Goal: Task Accomplishment & Management: Manage account settings

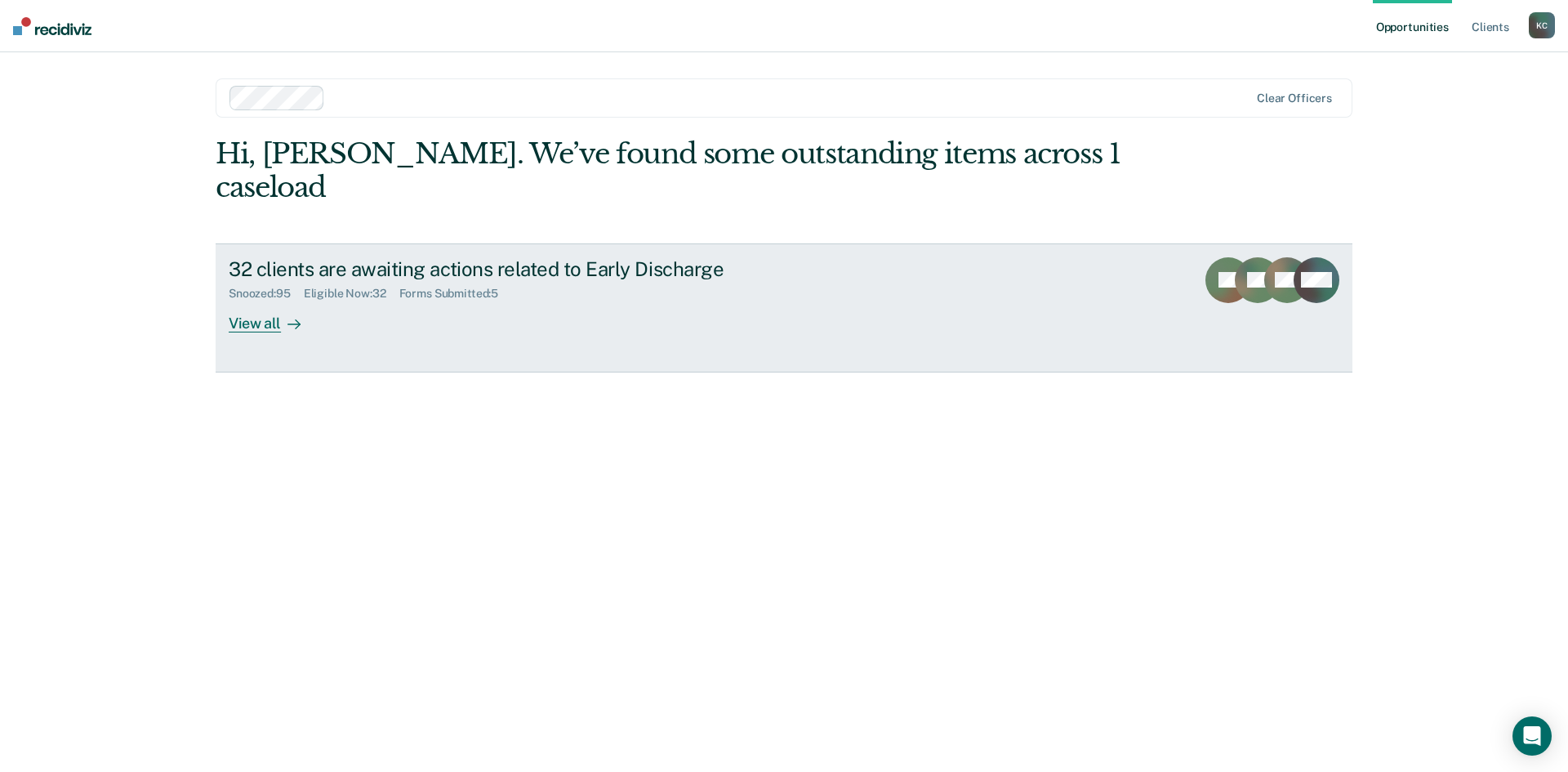
click at [283, 314] on div at bounding box center [291, 323] width 19 height 19
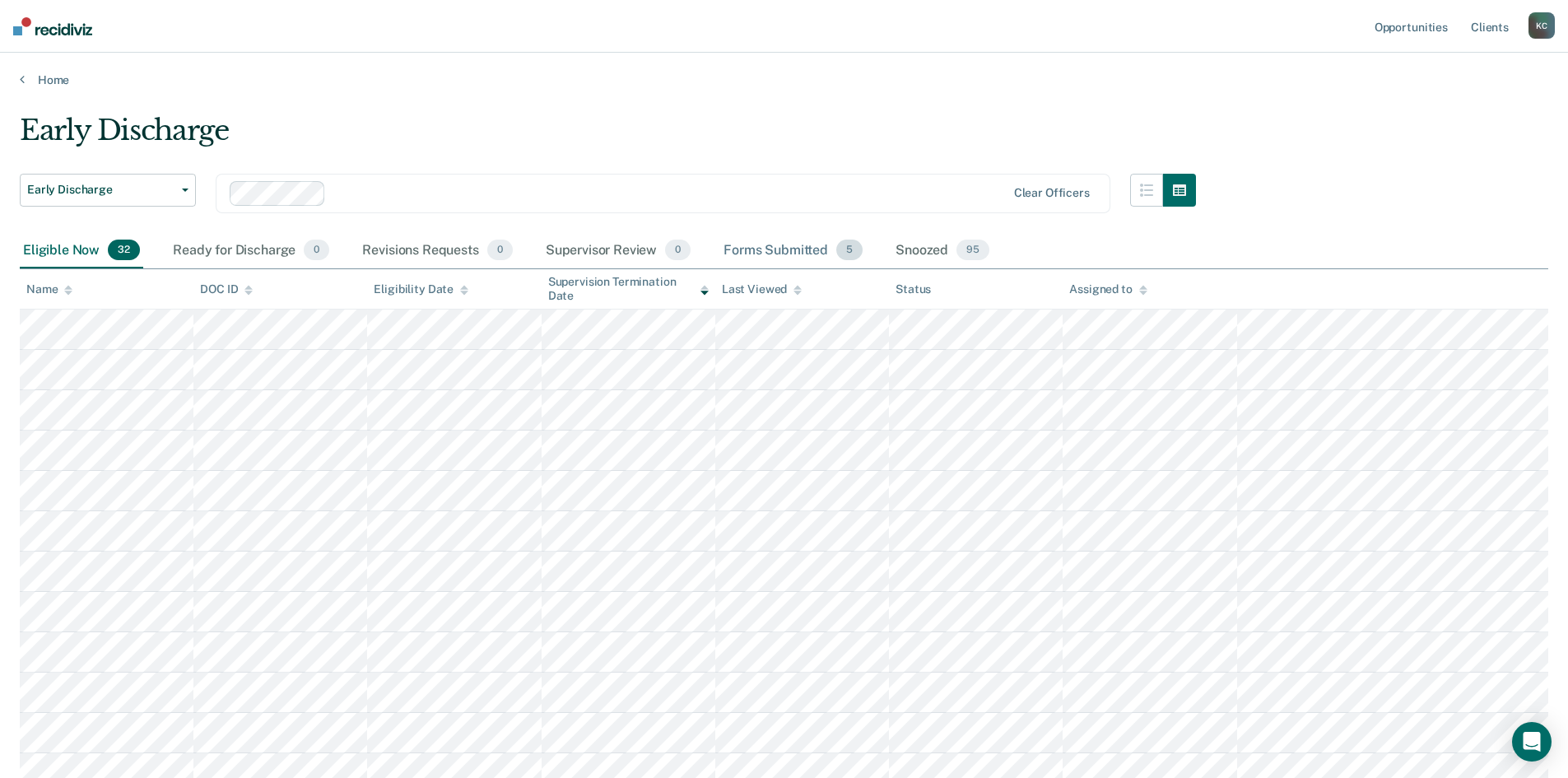
click at [796, 247] on div "Forms Submitted 5" at bounding box center [793, 251] width 146 height 36
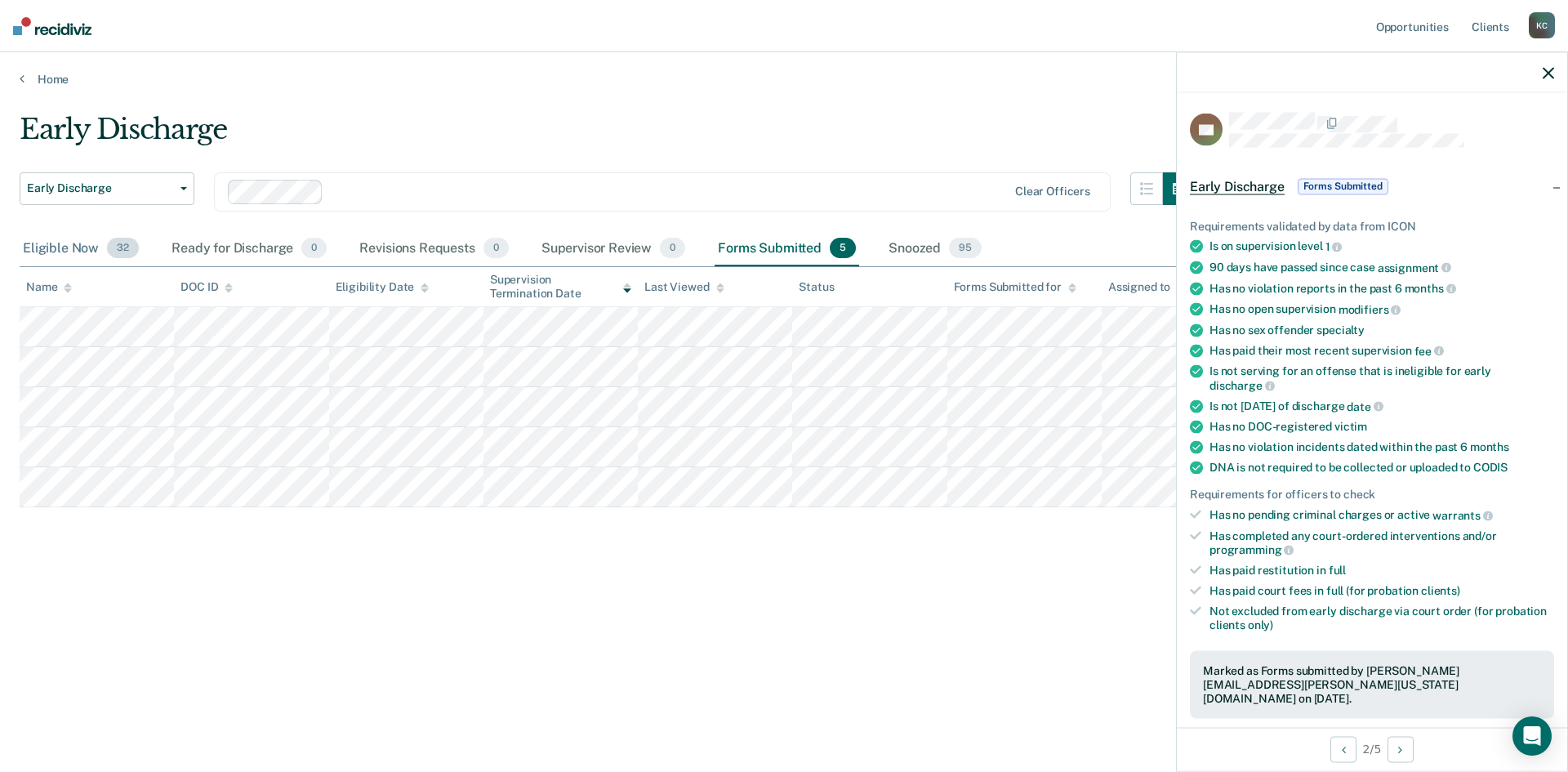
click at [74, 247] on div "Eligible Now 32" at bounding box center [80, 249] width 123 height 36
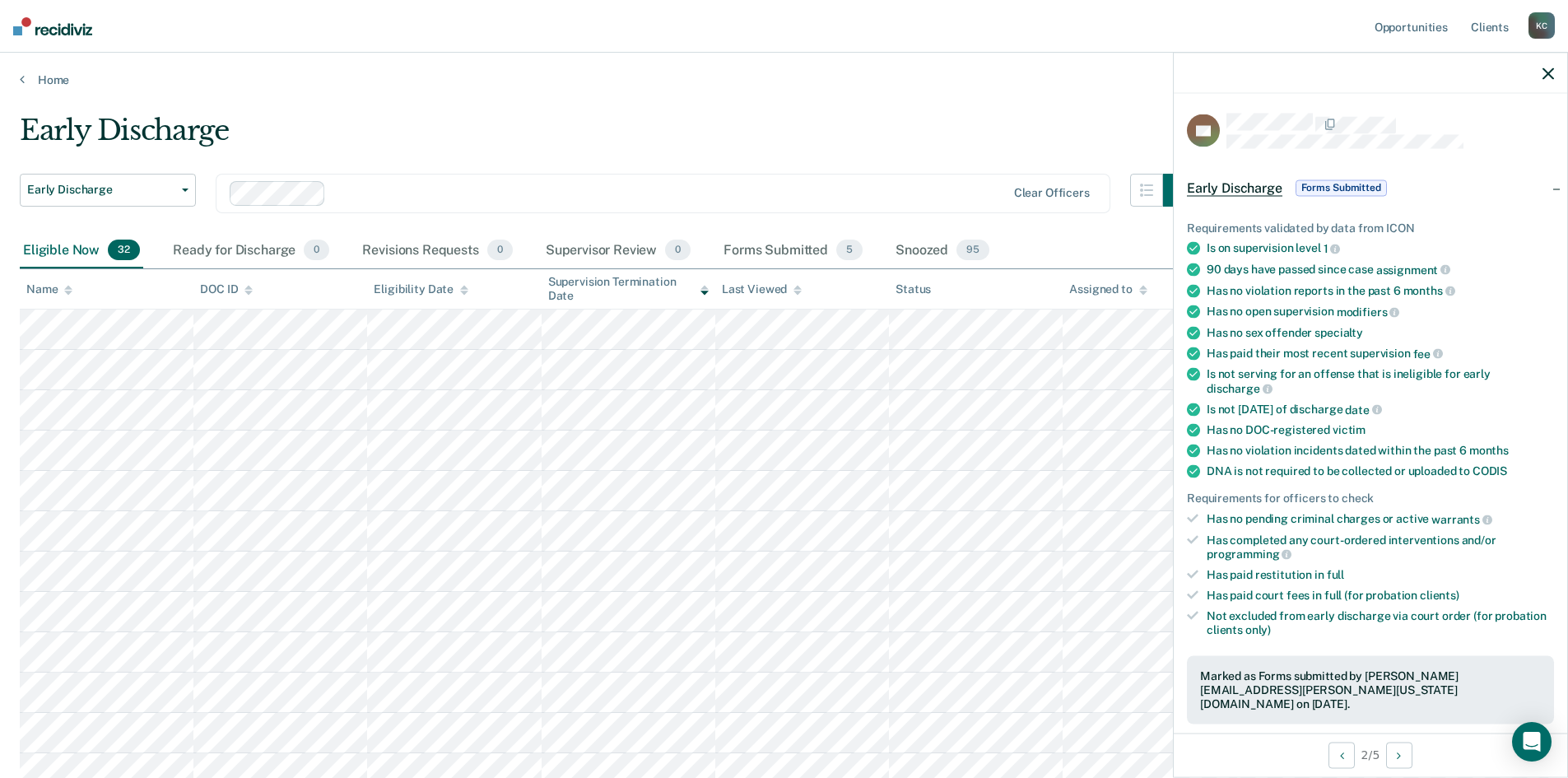
click at [704, 293] on icon at bounding box center [705, 292] width 9 height 4
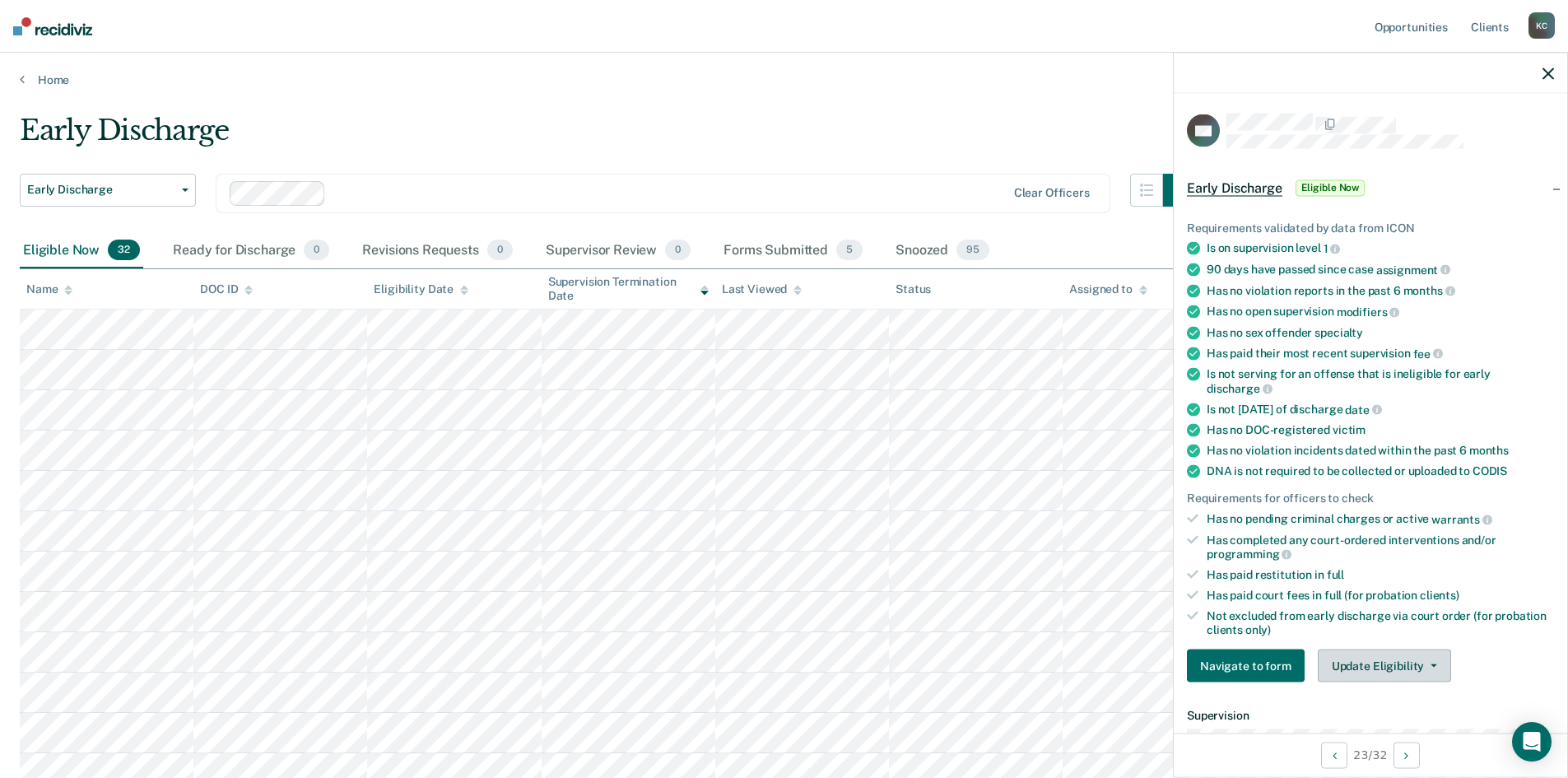
click at [1344, 658] on button "Update Eligibility" at bounding box center [1384, 666] width 133 height 33
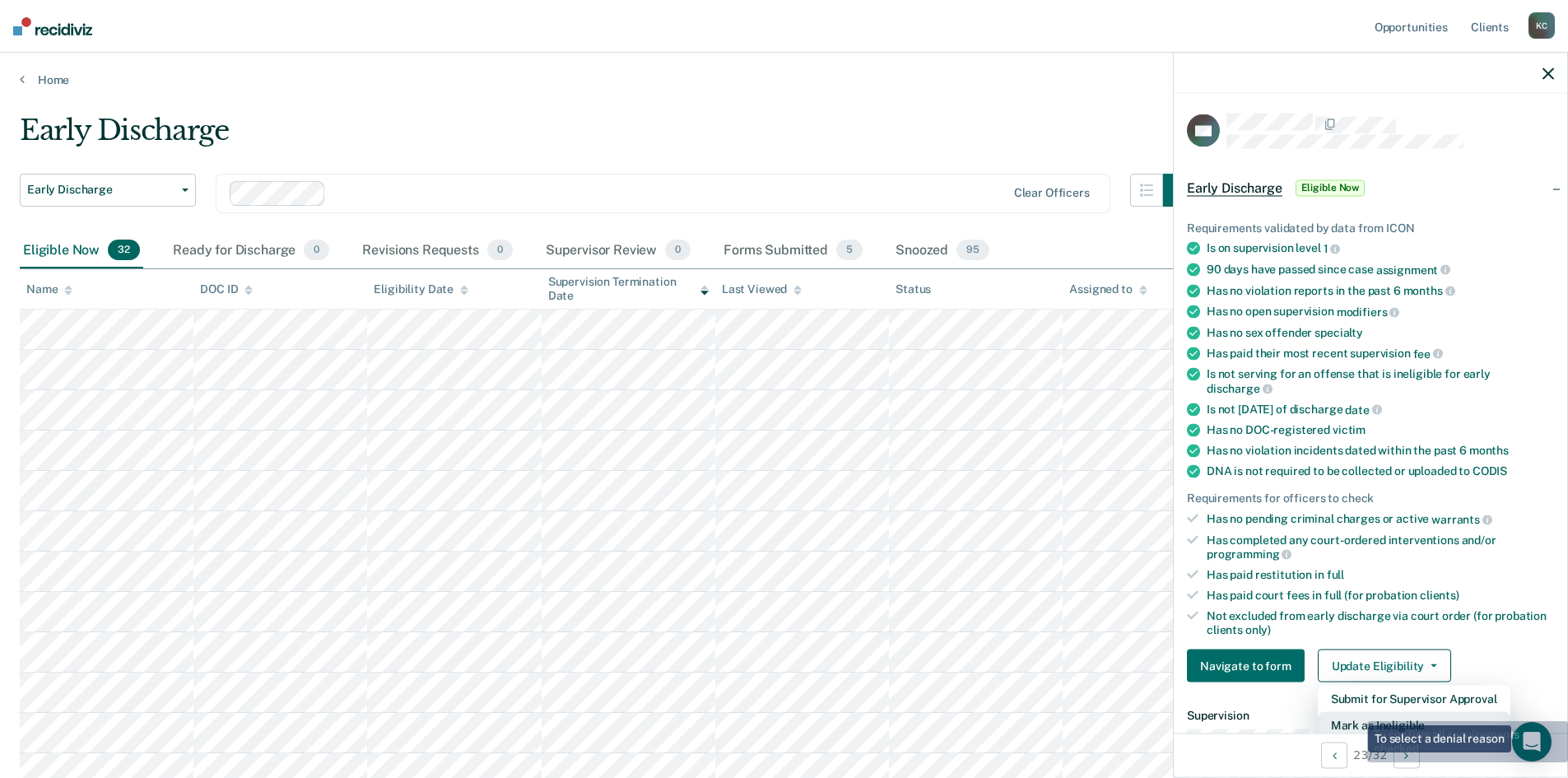
scroll to position [4, 0]
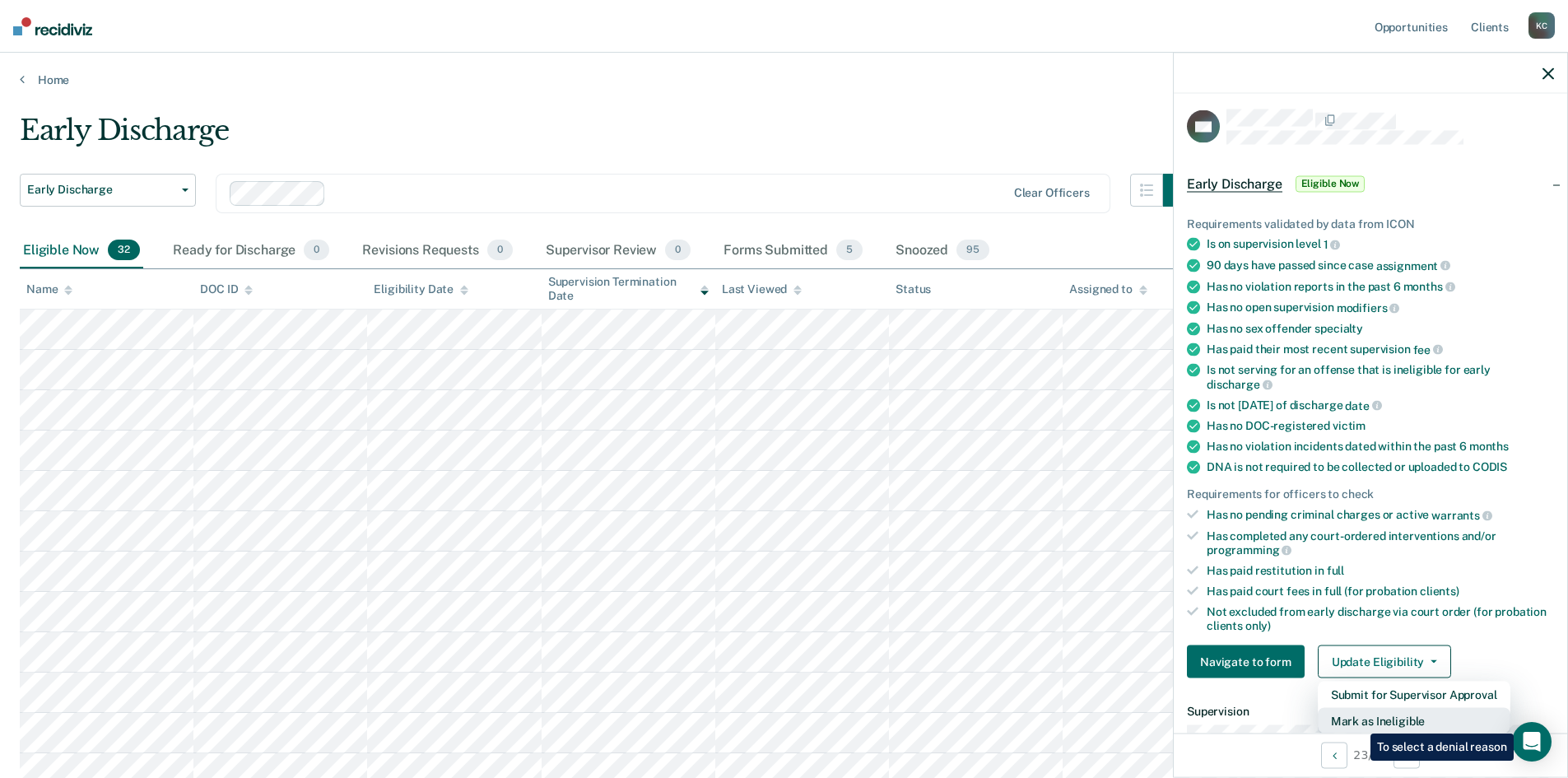
click at [1358, 722] on button "Mark as Ineligible" at bounding box center [1414, 721] width 193 height 26
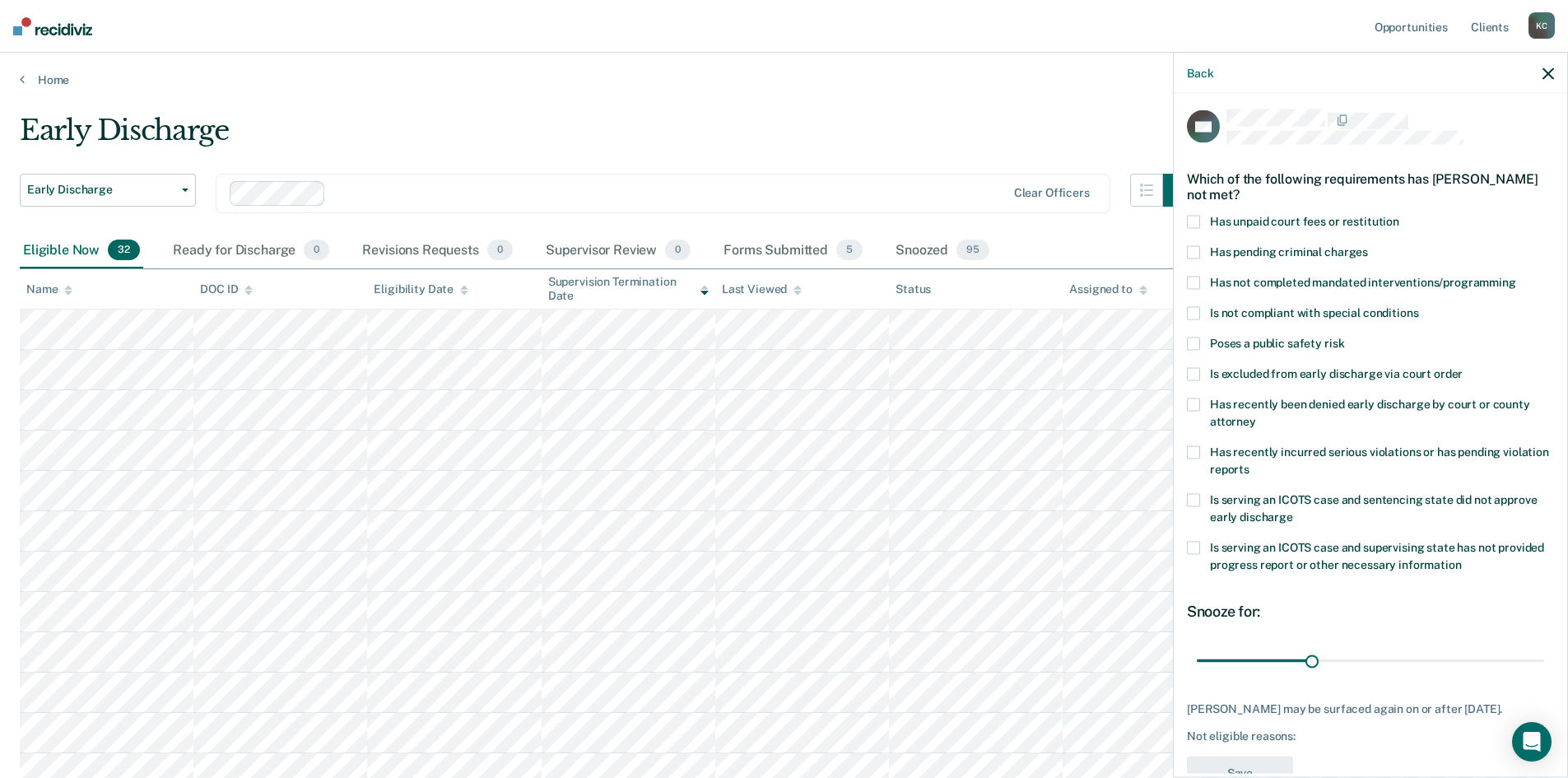
click at [1193, 223] on span at bounding box center [1192, 222] width 13 height 13
click at [1199, 279] on span at bounding box center [1192, 283] width 13 height 13
drag, startPoint x: 1305, startPoint y: 664, endPoint x: 1390, endPoint y: 664, distance: 85.0
type input "53"
click at [1390, 664] on input "range" at bounding box center [1370, 661] width 347 height 29
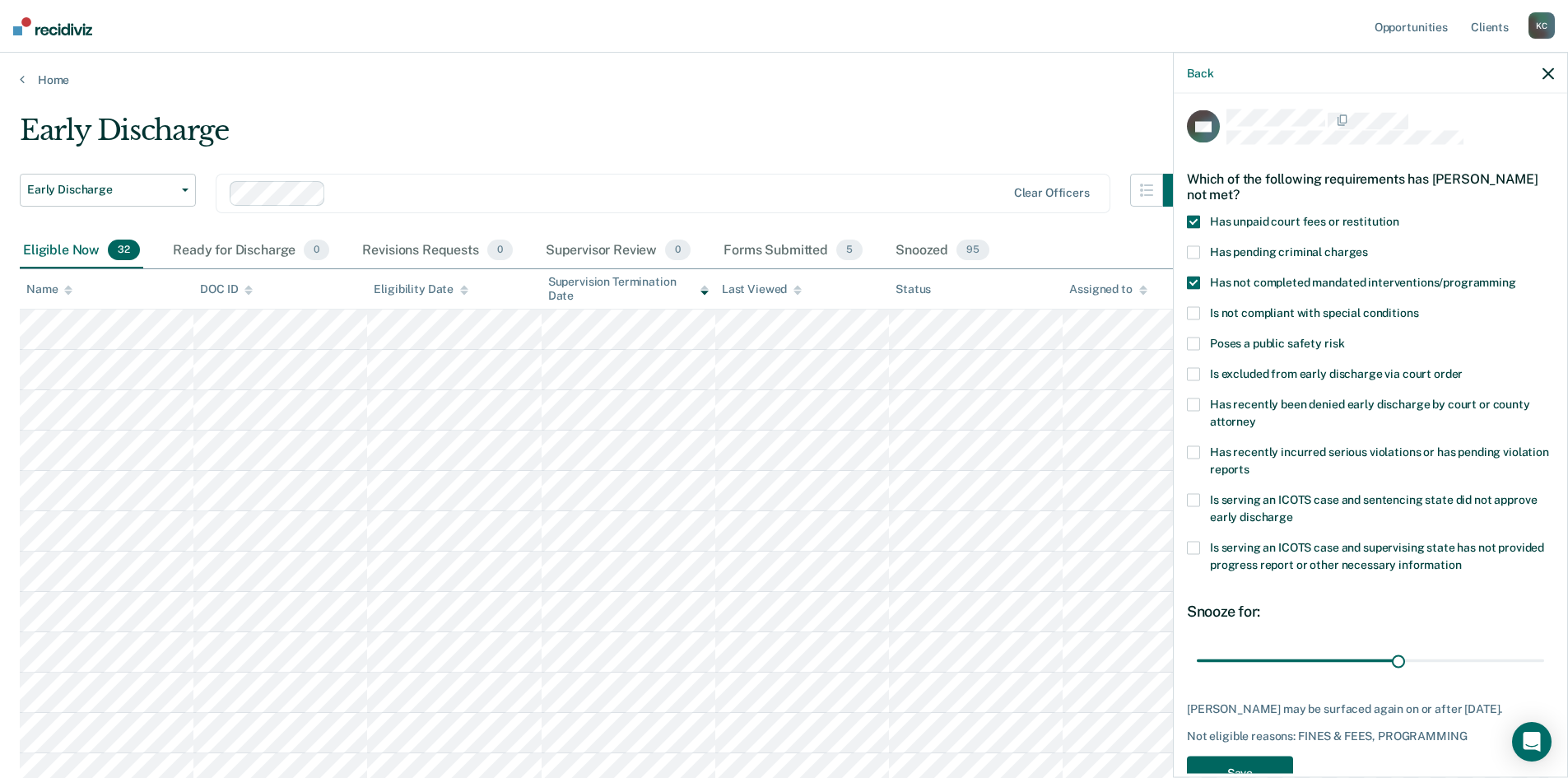
click at [1276, 763] on button "Save" at bounding box center [1239, 774] width 106 height 34
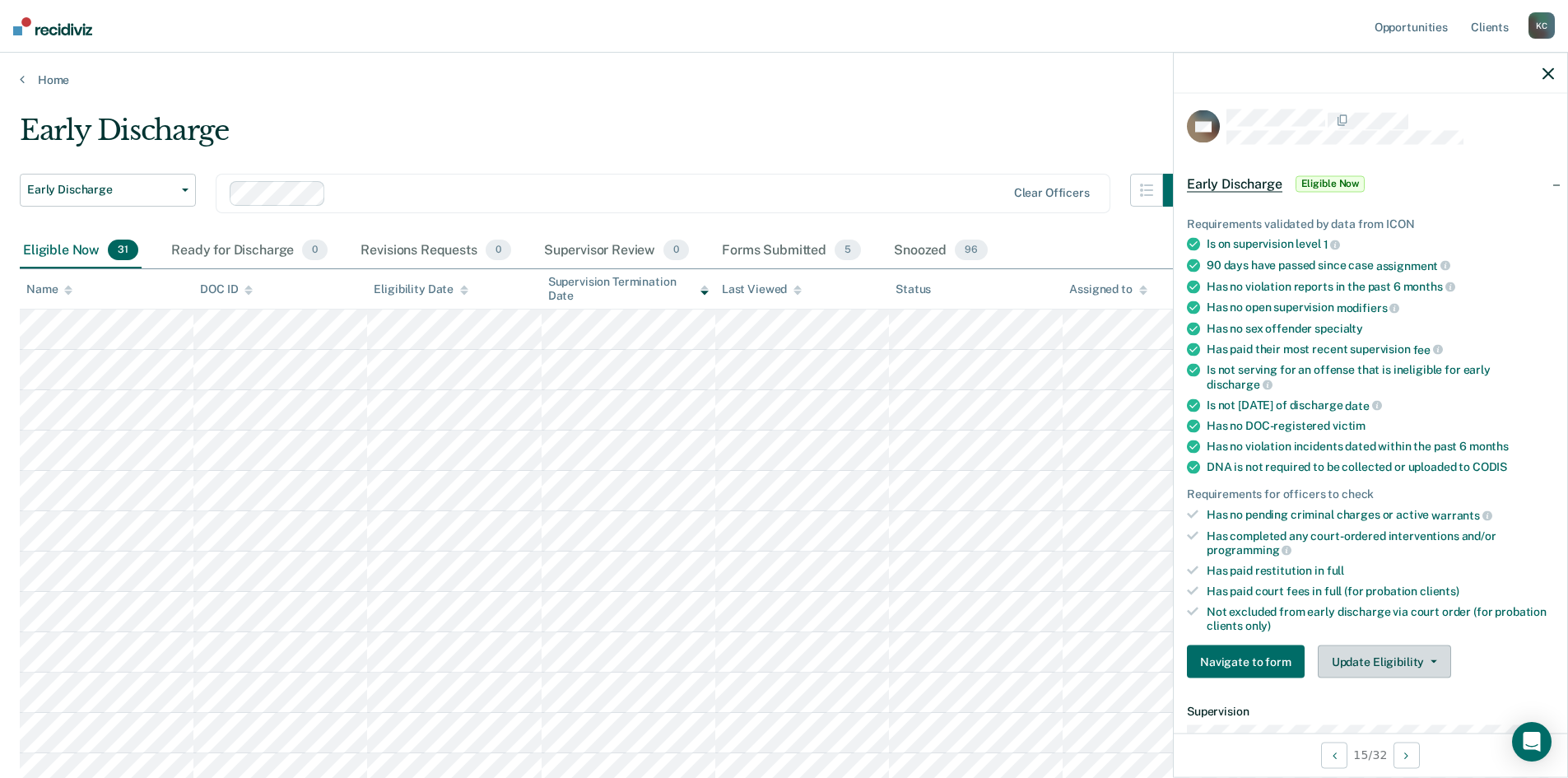
click at [1346, 662] on button "Update Eligibility" at bounding box center [1384, 662] width 133 height 33
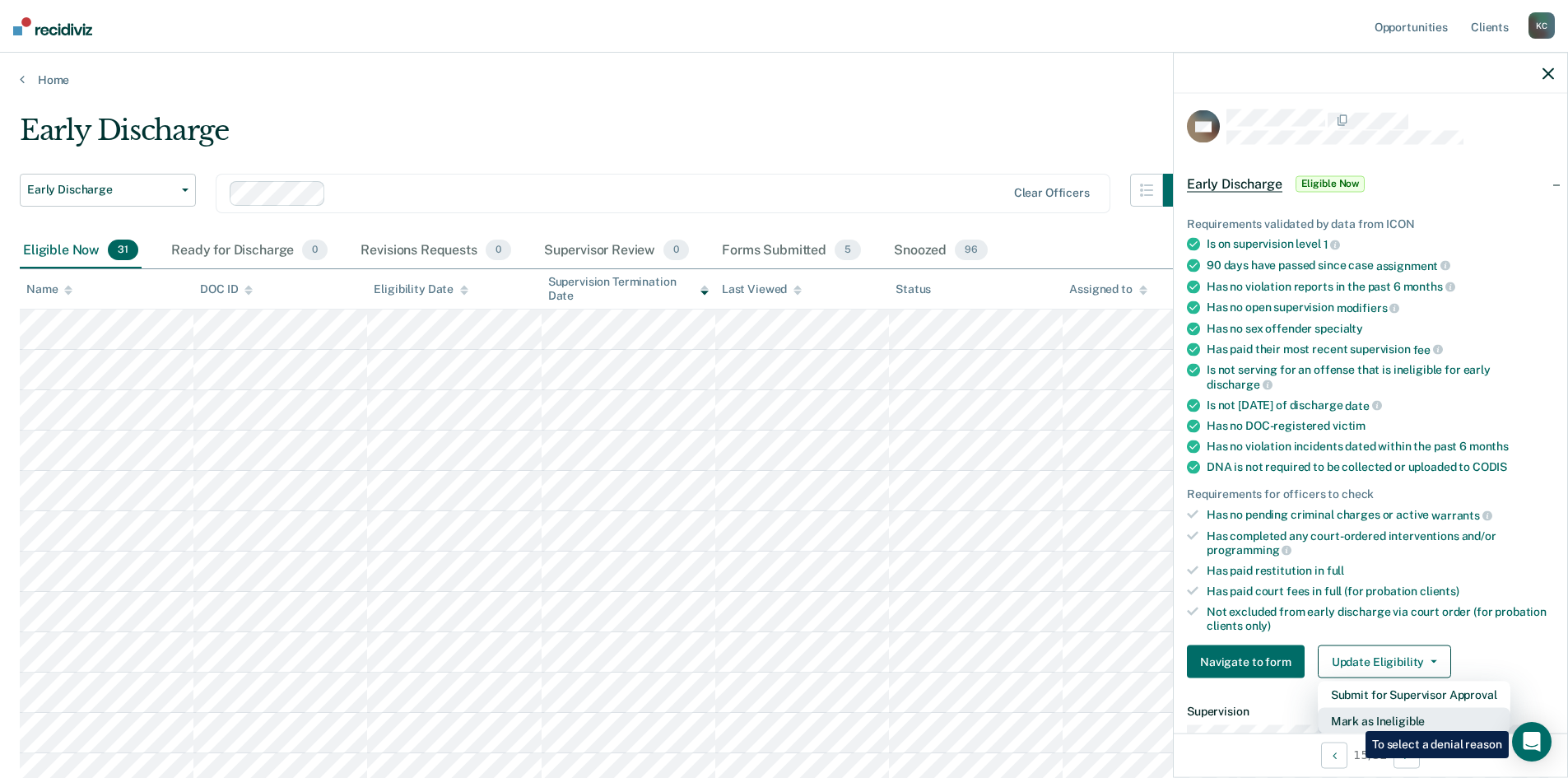
click at [1353, 719] on button "Mark as Ineligible" at bounding box center [1414, 721] width 193 height 26
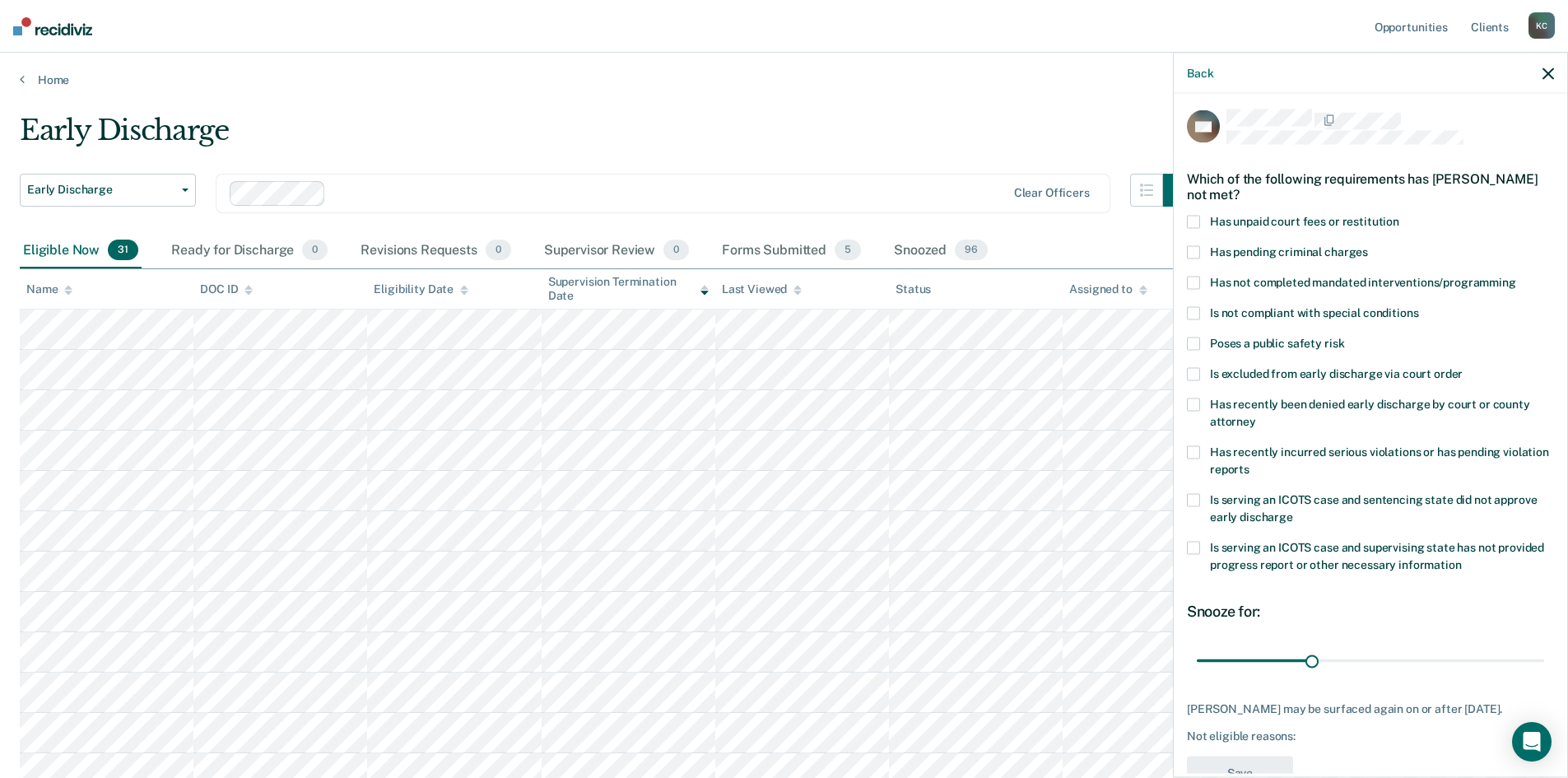
click at [1251, 283] on span "Has not completed mandated interventions/programming" at bounding box center [1362, 282] width 306 height 13
drag, startPoint x: 1304, startPoint y: 660, endPoint x: 1215, endPoint y: 670, distance: 89.6
type input "4"
click at [1215, 670] on input "range" at bounding box center [1370, 661] width 347 height 29
click at [1256, 763] on button "Save" at bounding box center [1239, 774] width 106 height 34
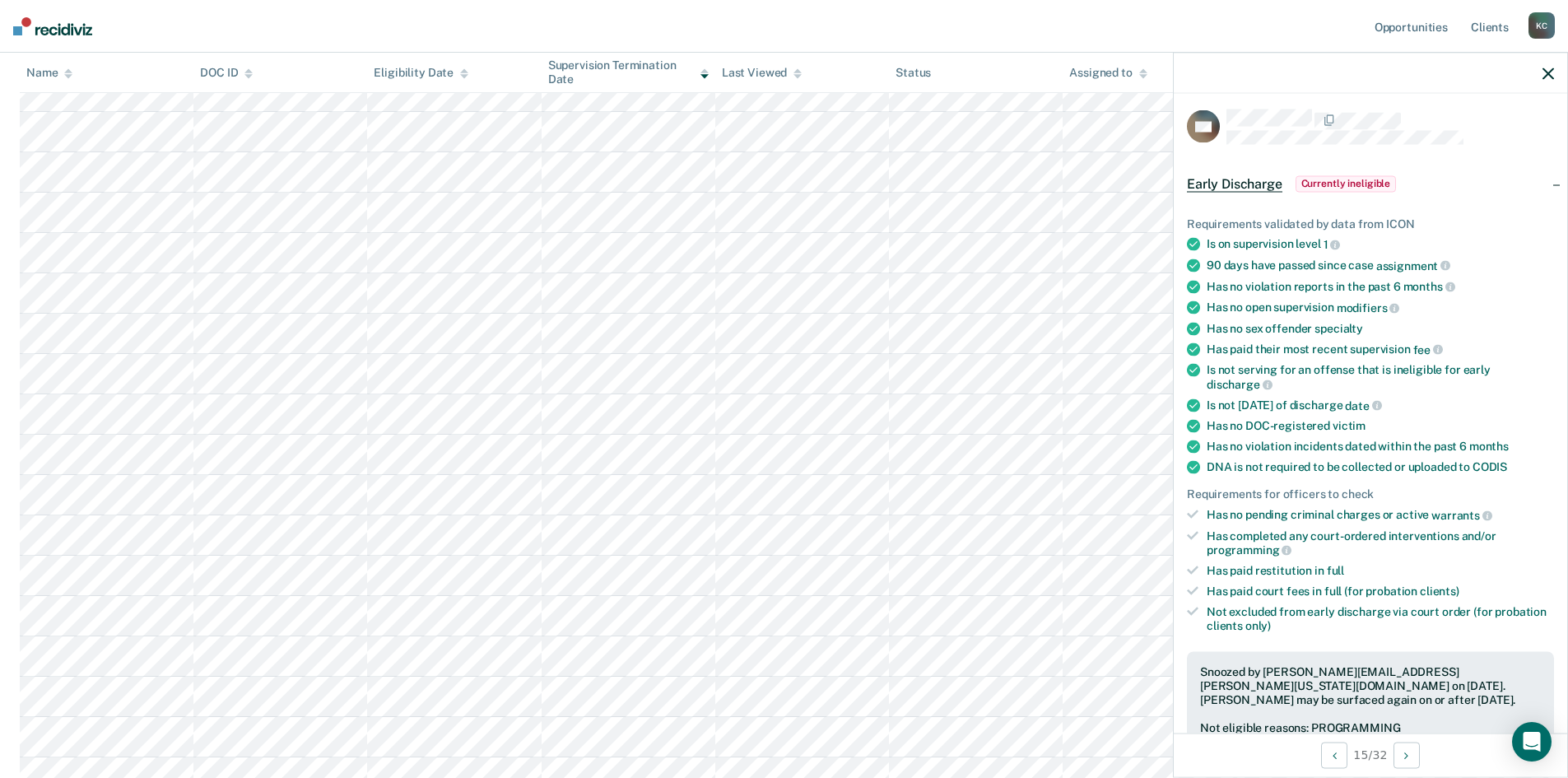
scroll to position [696, 0]
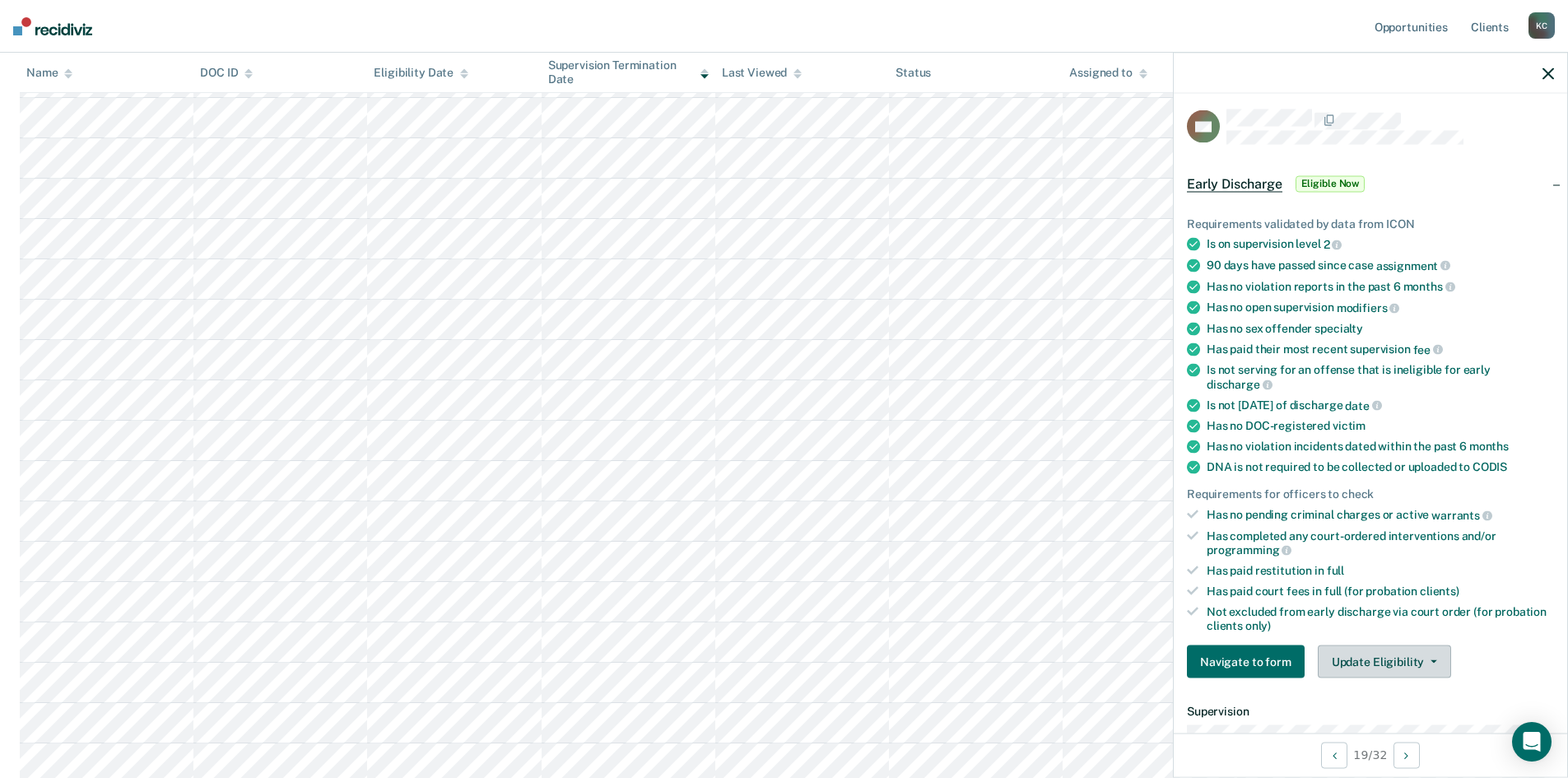
click at [1318, 656] on button "Update Eligibility" at bounding box center [1384, 662] width 133 height 33
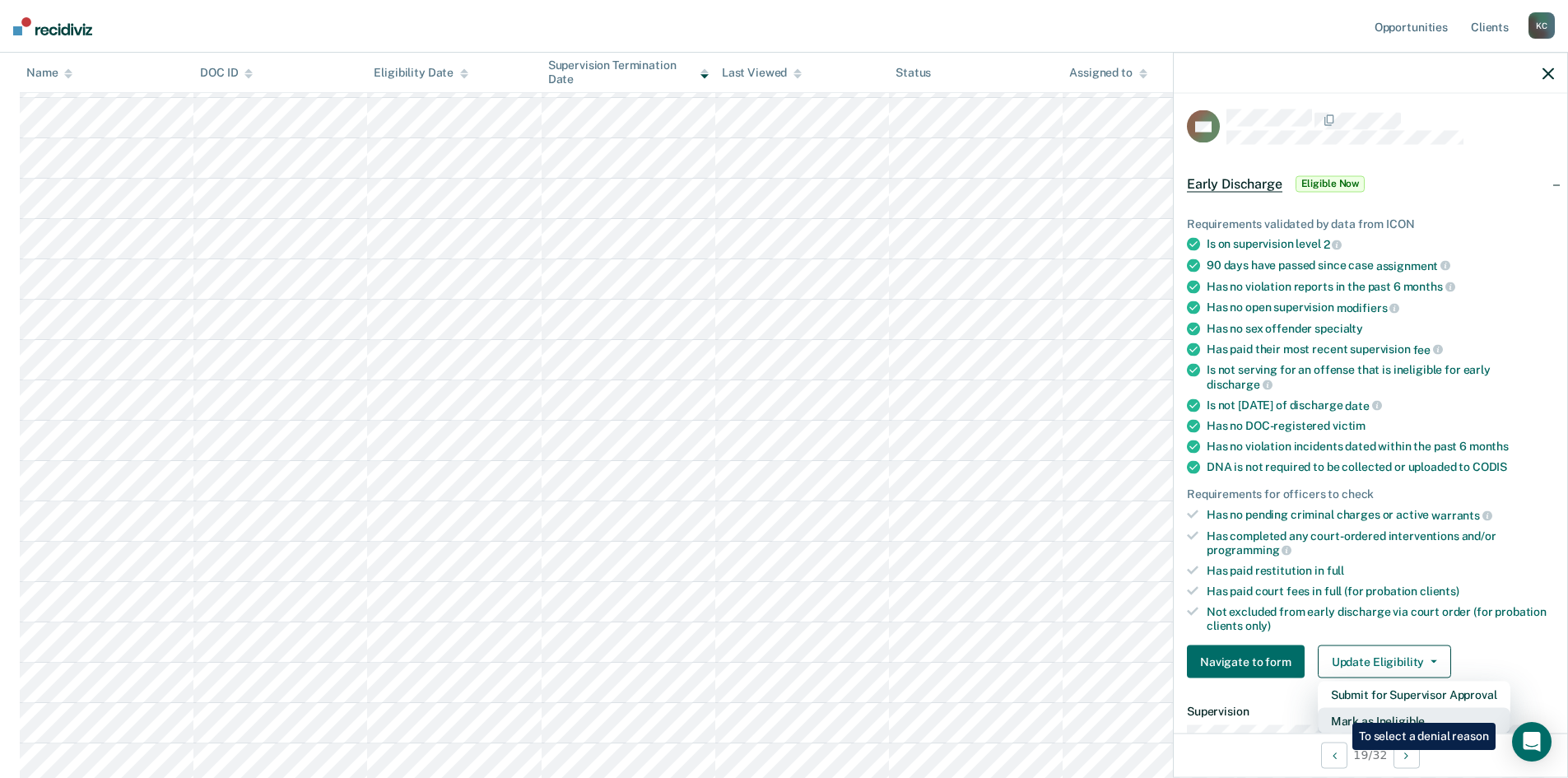
click at [1340, 711] on button "Mark as Ineligible" at bounding box center [1414, 721] width 193 height 26
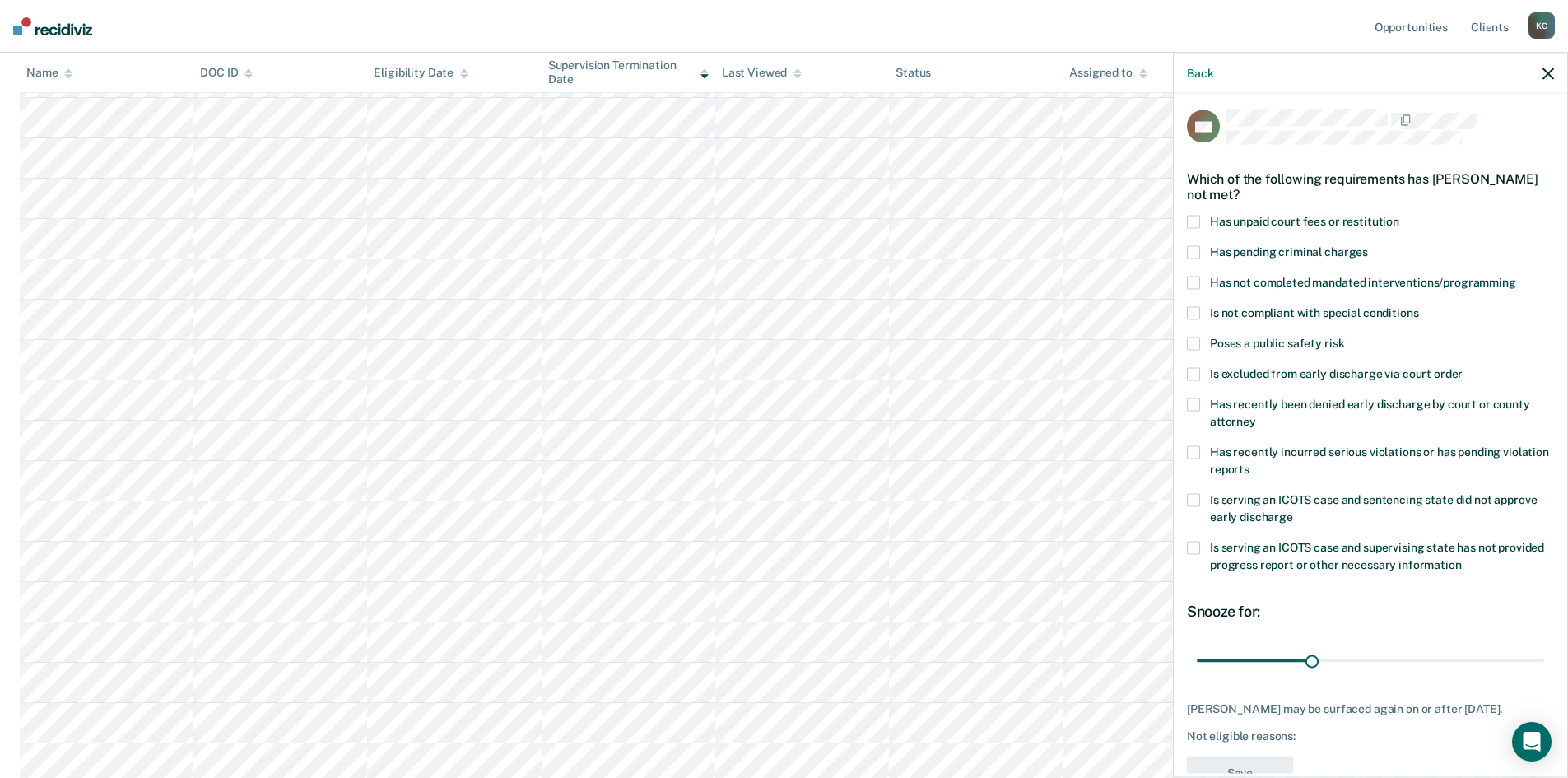
click at [1199, 284] on span at bounding box center [1192, 283] width 13 height 13
click at [1196, 224] on span at bounding box center [1192, 222] width 13 height 13
drag, startPoint x: 1312, startPoint y: 660, endPoint x: 1189, endPoint y: 665, distance: 123.1
type input "1"
click at [1197, 665] on input "range" at bounding box center [1370, 661] width 347 height 29
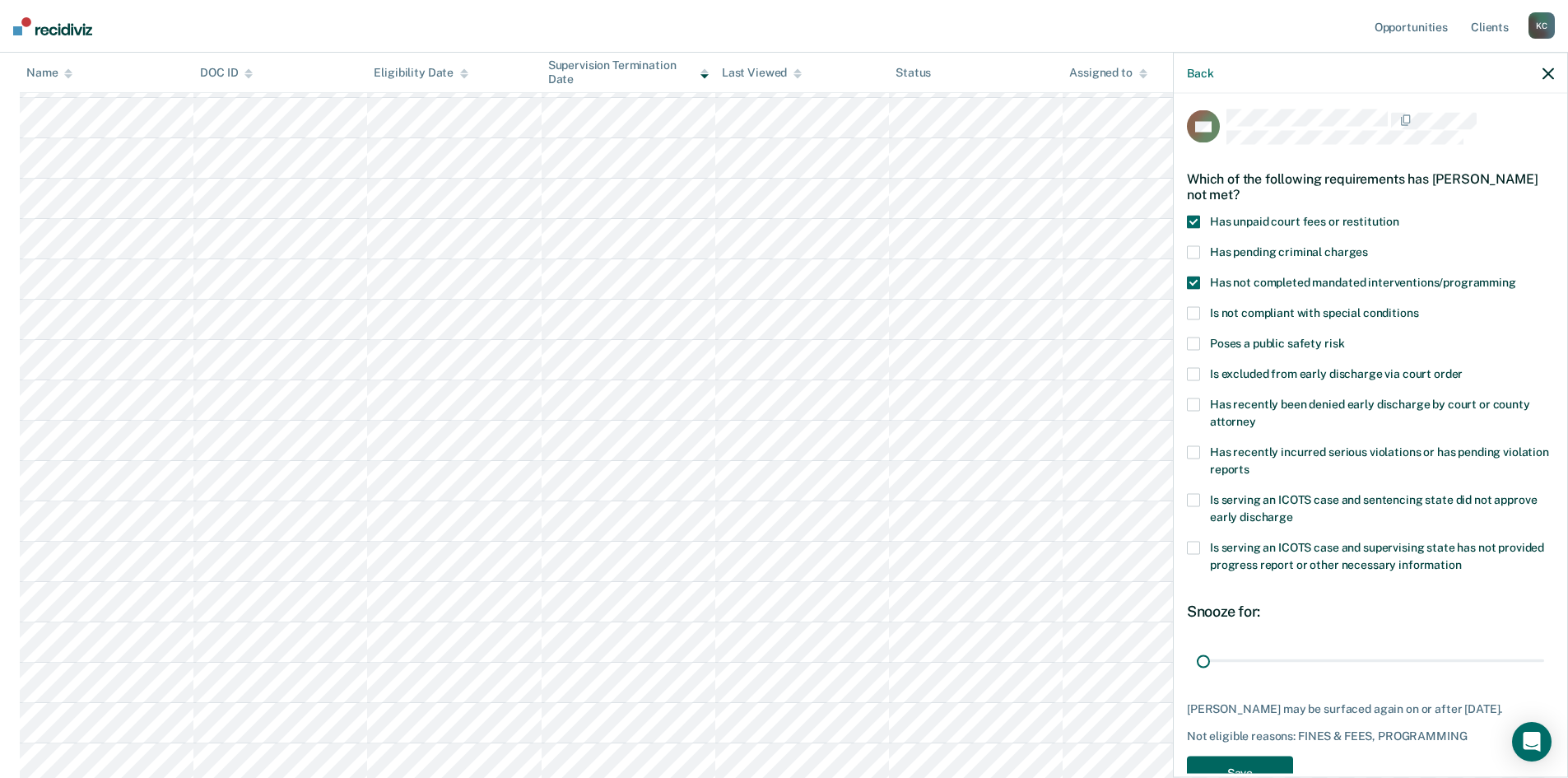
click at [1233, 770] on button "Save" at bounding box center [1239, 774] width 106 height 34
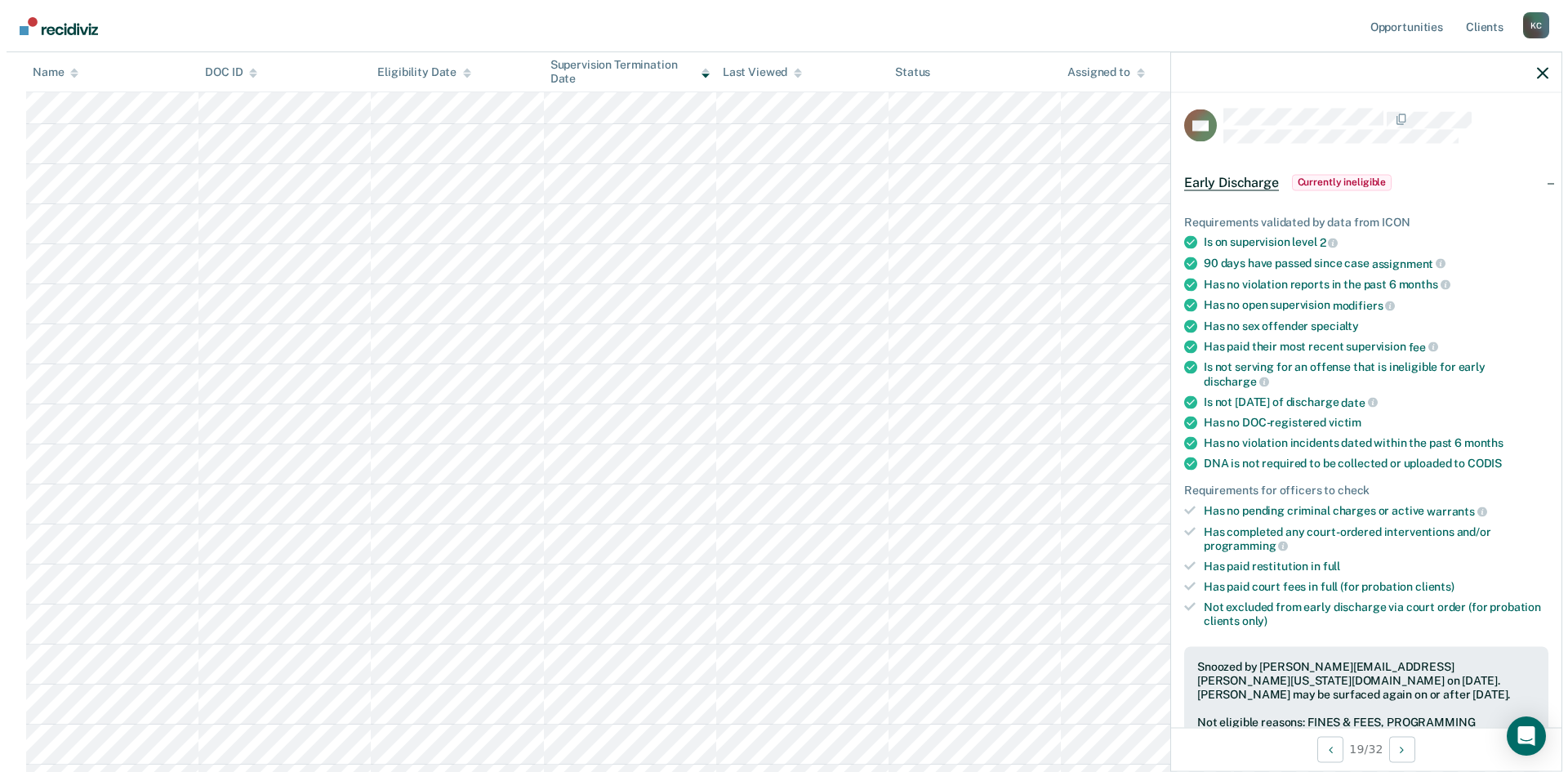
scroll to position [0, 0]
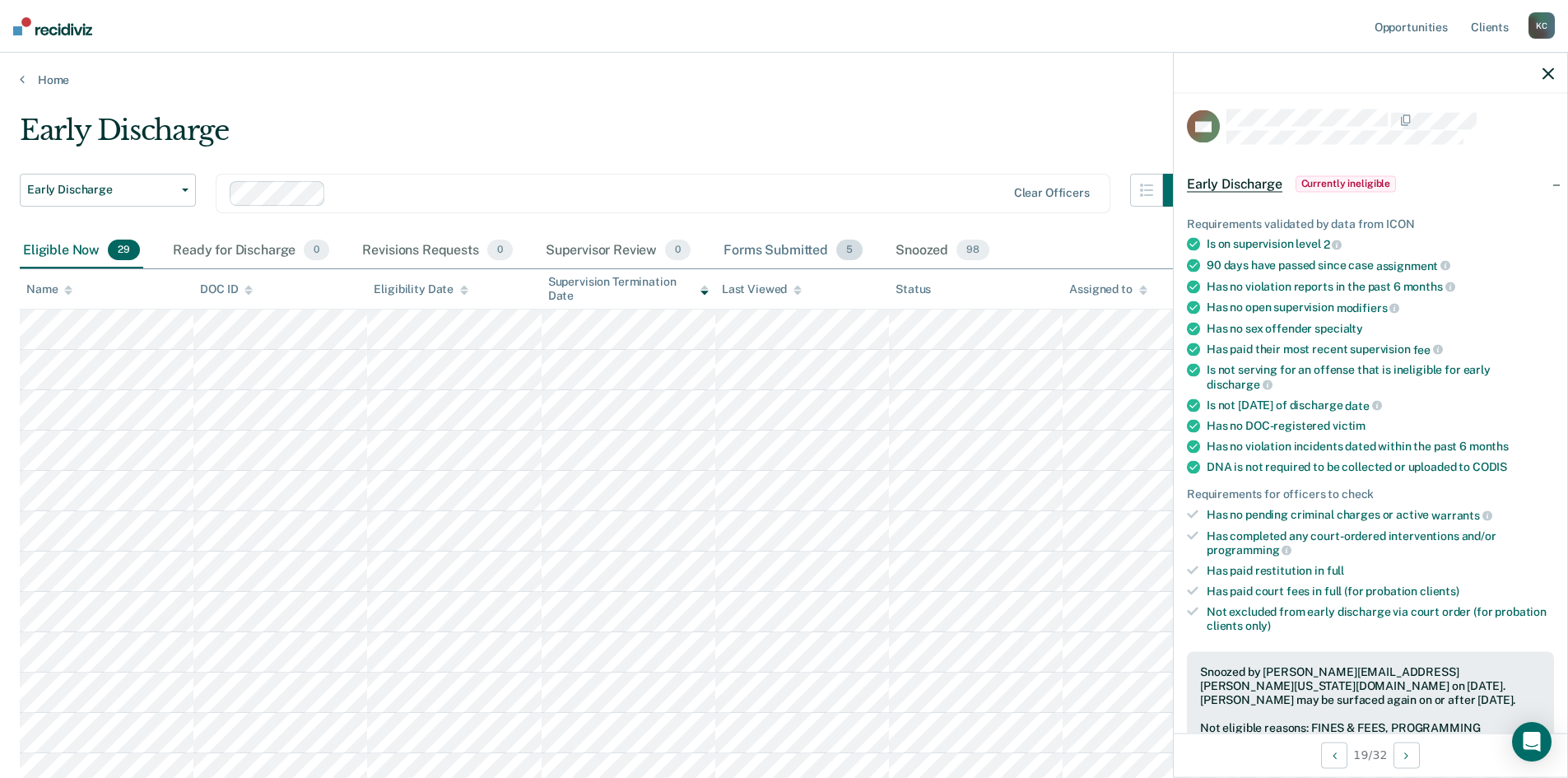
click at [737, 258] on div "Forms Submitted 5" at bounding box center [793, 251] width 146 height 36
